Goal: Check status: Check status

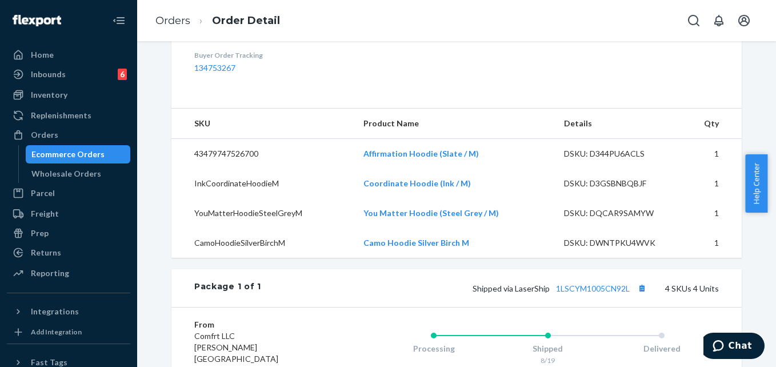
scroll to position [343, 0]
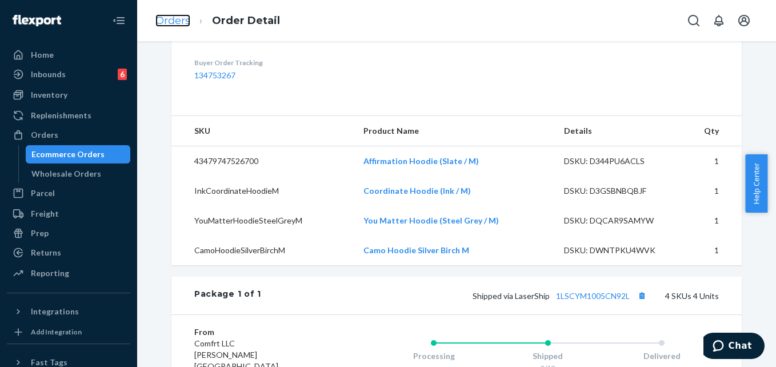
click at [173, 21] on link "Orders" at bounding box center [173, 20] width 35 height 13
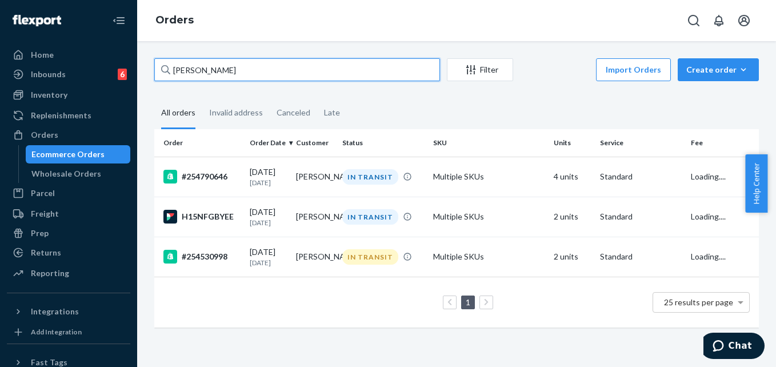
click at [205, 74] on input "[PERSON_NAME]" at bounding box center [297, 69] width 286 height 23
paste input "[PERSON_NAME]"
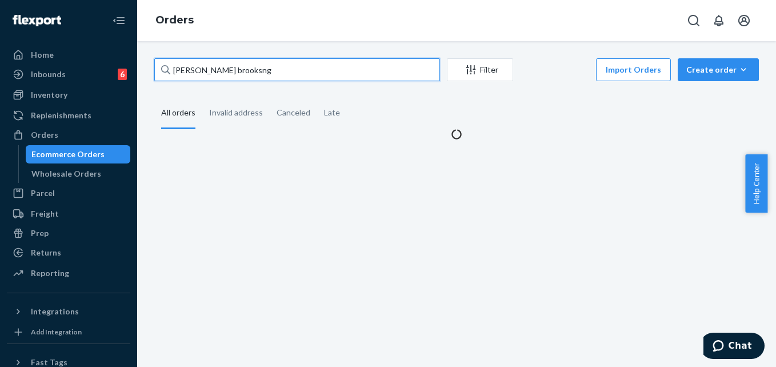
click at [205, 74] on input "[PERSON_NAME] brooksng" at bounding box center [297, 69] width 286 height 23
paste input "[PERSON_NAME]"
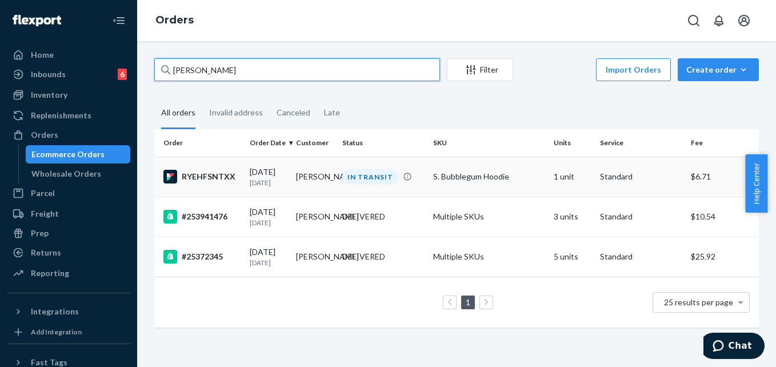
type input "[PERSON_NAME]"
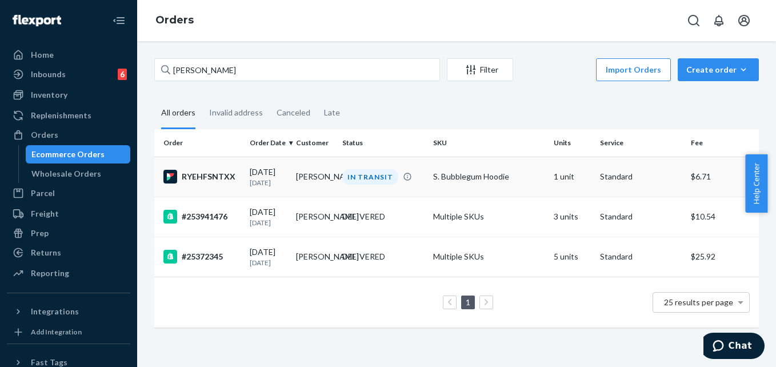
click at [399, 190] on td "IN TRANSIT" at bounding box center [383, 177] width 91 height 40
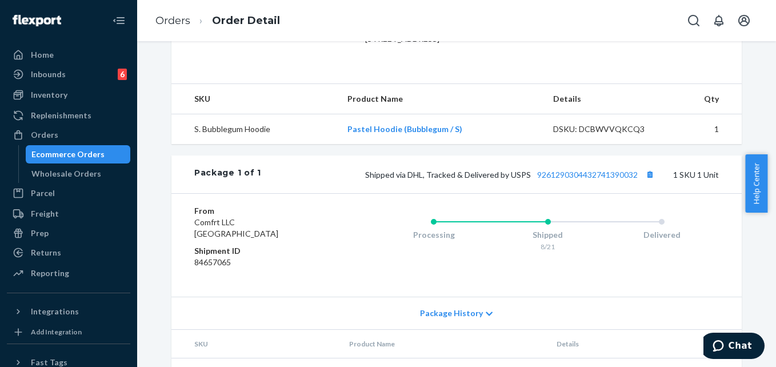
scroll to position [334, 0]
drag, startPoint x: 532, startPoint y: 204, endPoint x: 637, endPoint y: 204, distance: 105.2
click at [637, 181] on div "Shipped via DHL, Tracked & Delivered by USPS 9261290304432741390032 1 SKU 1 Unit" at bounding box center [490, 173] width 458 height 15
copy link "9261290304432741390032"
